Goal: Information Seeking & Learning: Learn about a topic

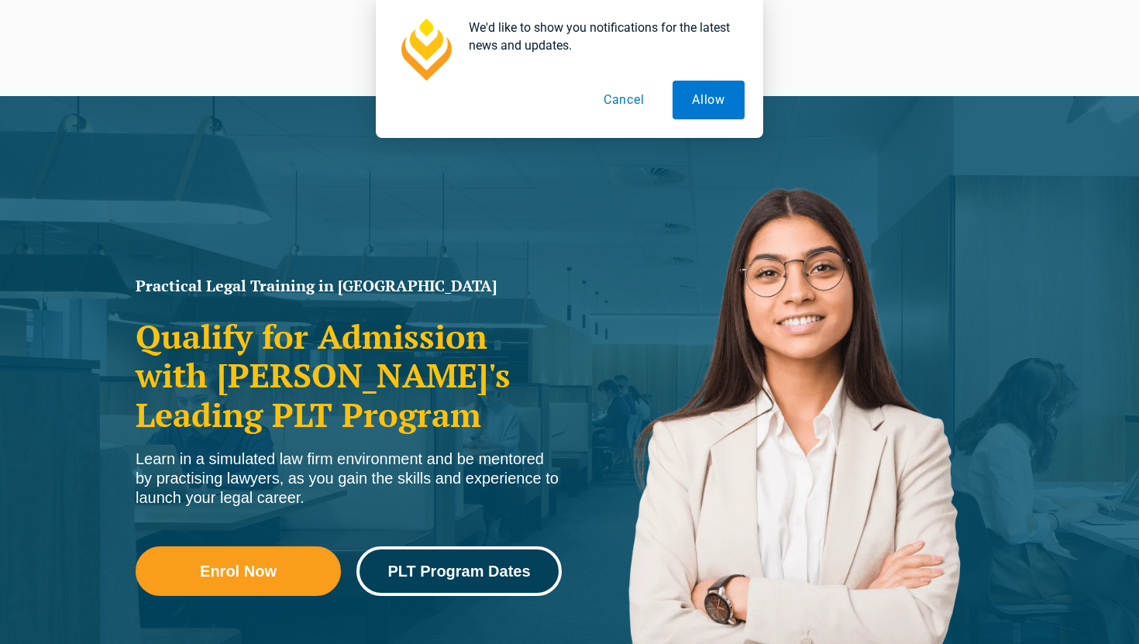
click at [485, 580] on link "PLT Program Dates" at bounding box center [458, 571] width 205 height 50
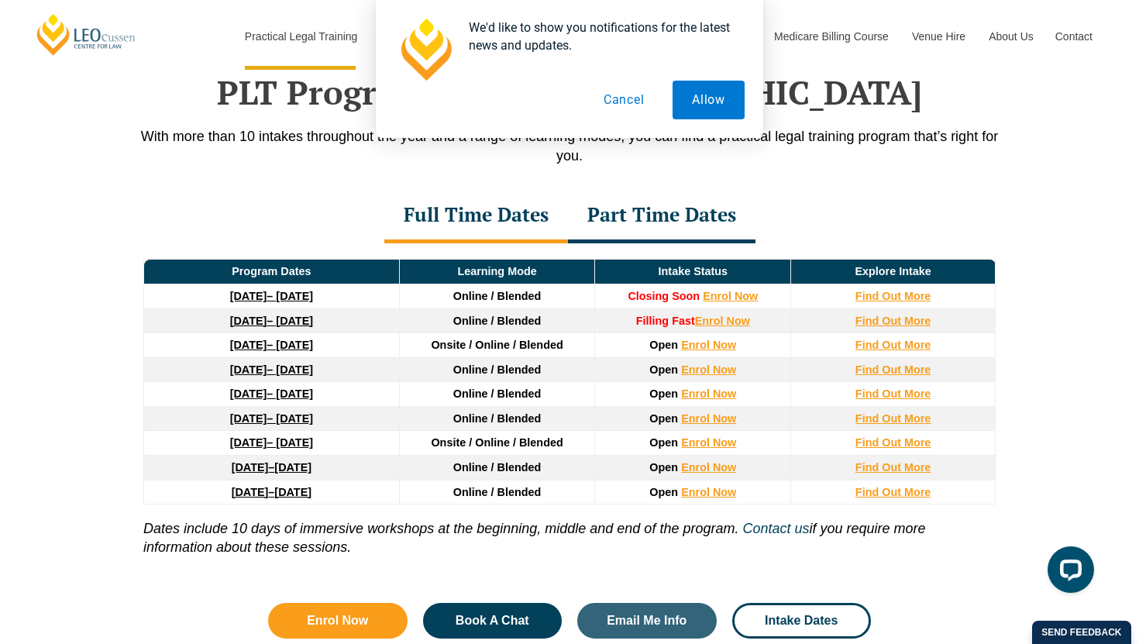
click at [636, 95] on button "Cancel" at bounding box center [624, 100] width 80 height 39
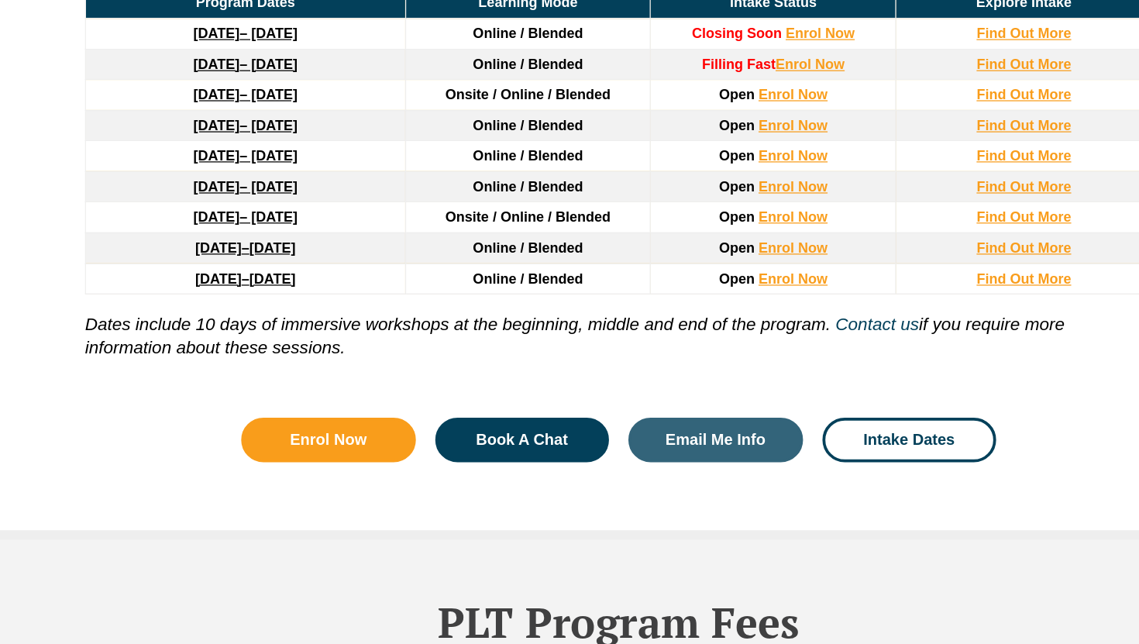
scroll to position [2161, 0]
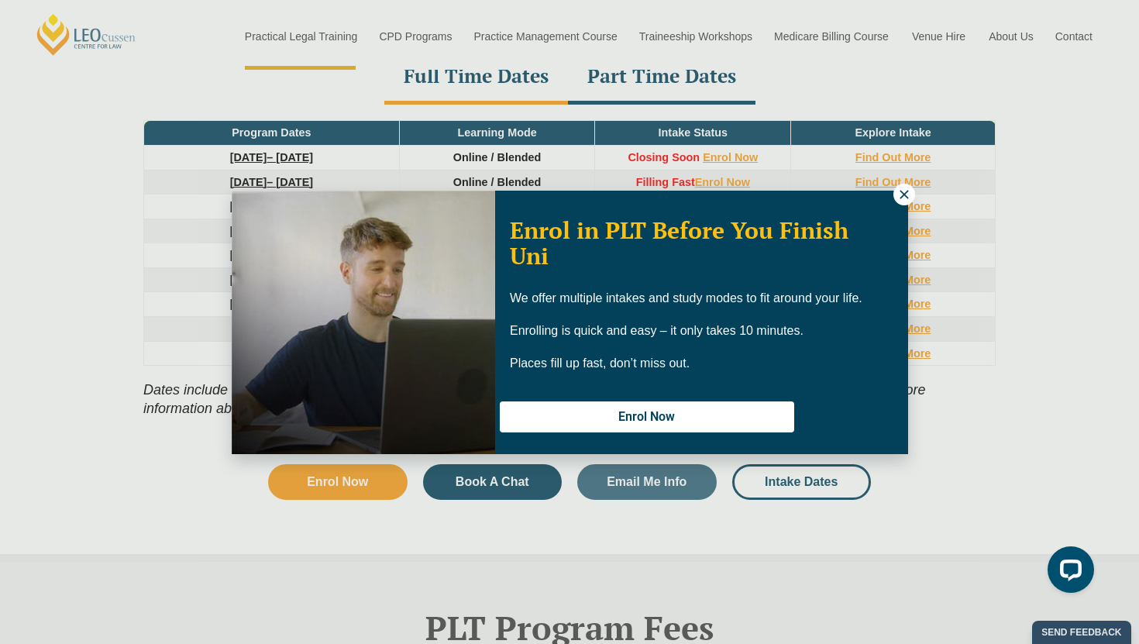
click at [903, 193] on icon at bounding box center [904, 194] width 9 height 9
